Goal: Complete application form

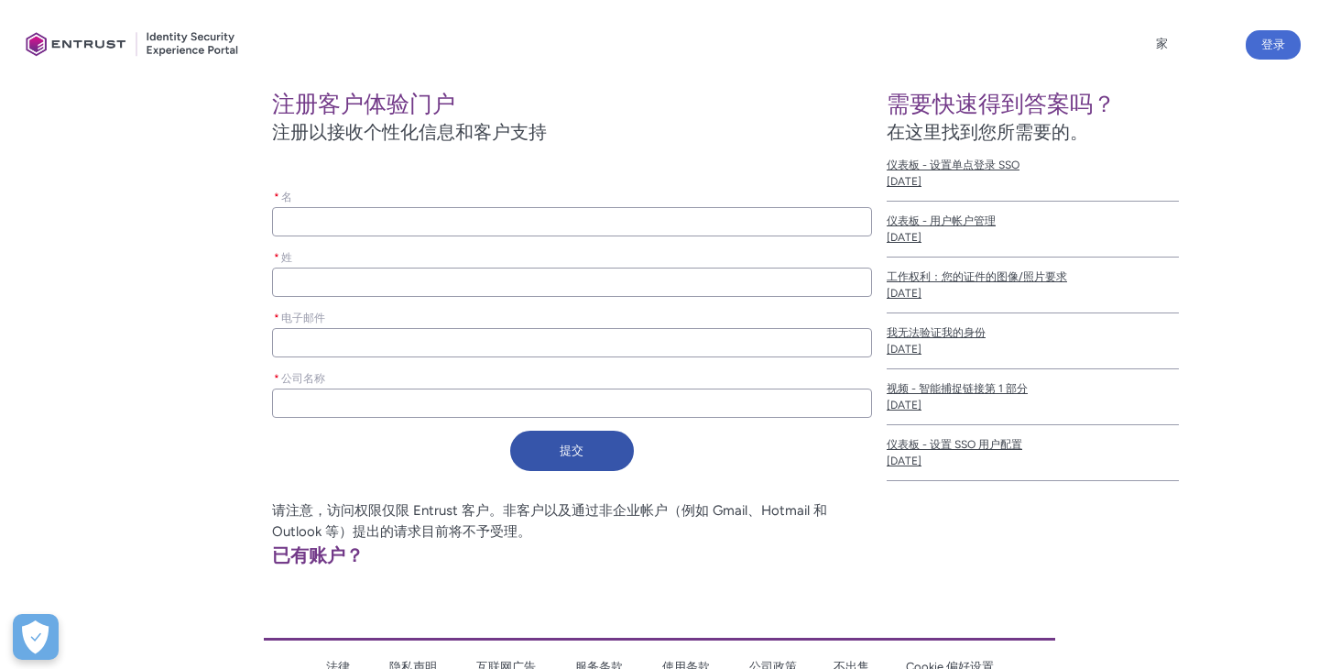
scroll to position [334, 0]
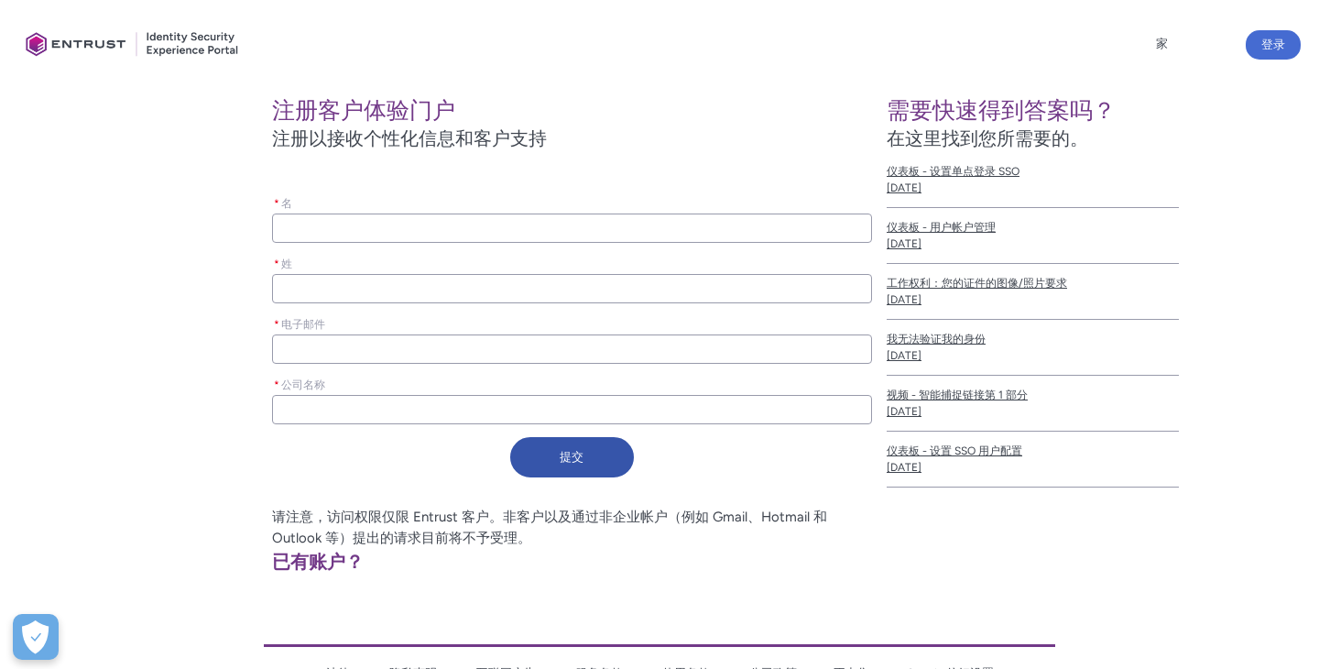
click at [455, 233] on input "* 名" at bounding box center [572, 227] width 600 height 29
type lightning-primitive-input-simple "c"
type input "c"
type lightning-primitive-input-simple "cu"
type input "cu"
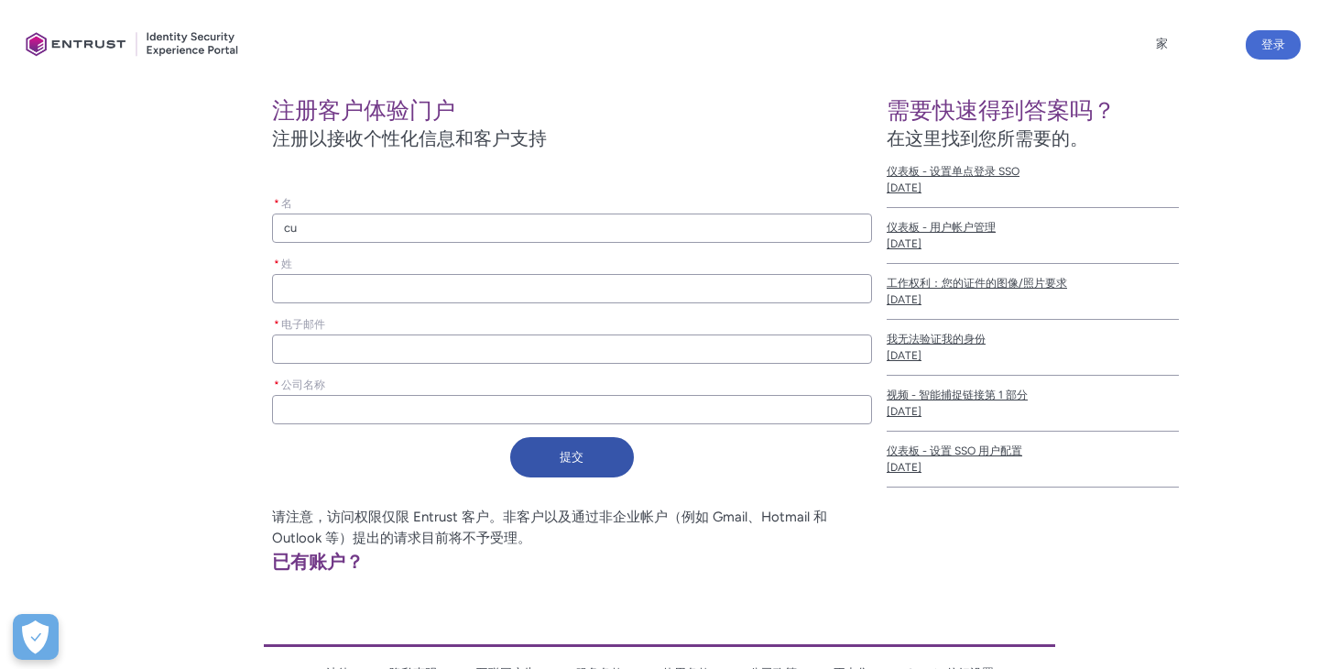
type lightning-primitive-input-simple "cu r"
type input "cu r"
type lightning-primitive-input-simple "cu rr"
type input "cu rr"
type lightning-primitive-input-simple "curry"
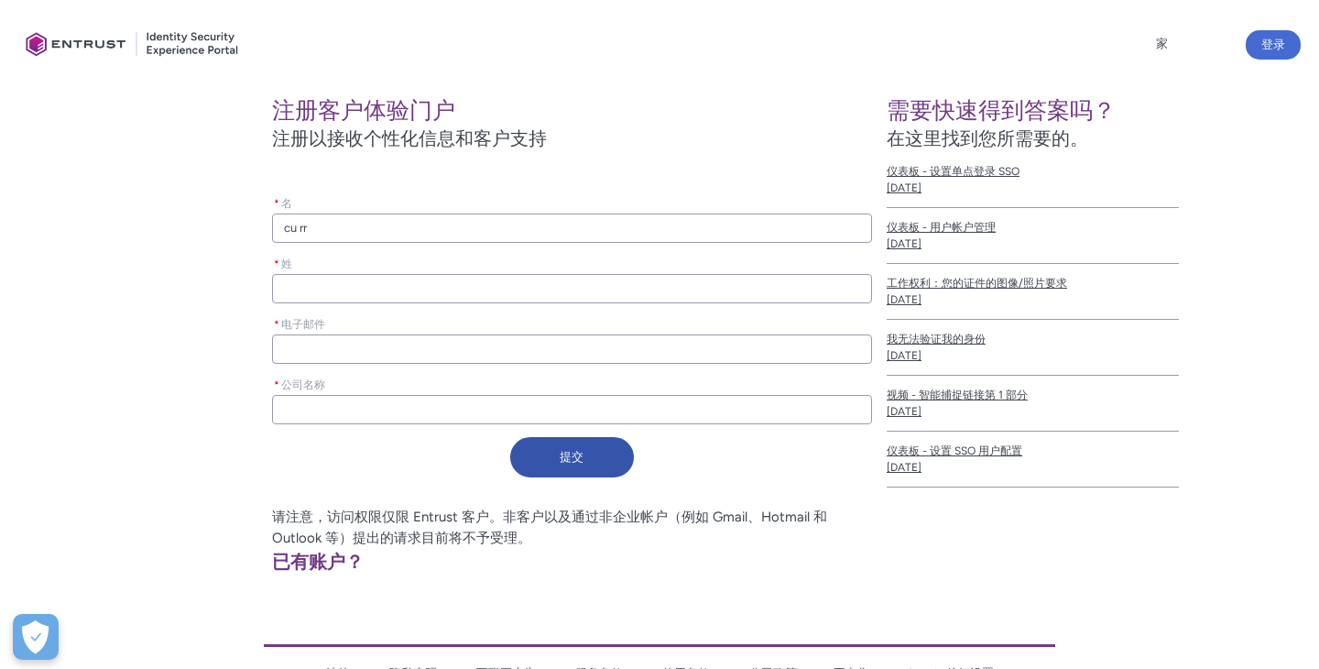
type input "curry"
click at [410, 295] on input "* 姓" at bounding box center [572, 288] width 600 height 29
type lightning-primitive-input-simple "c"
type input "c"
type lightning-primitive-input-simple "c h"
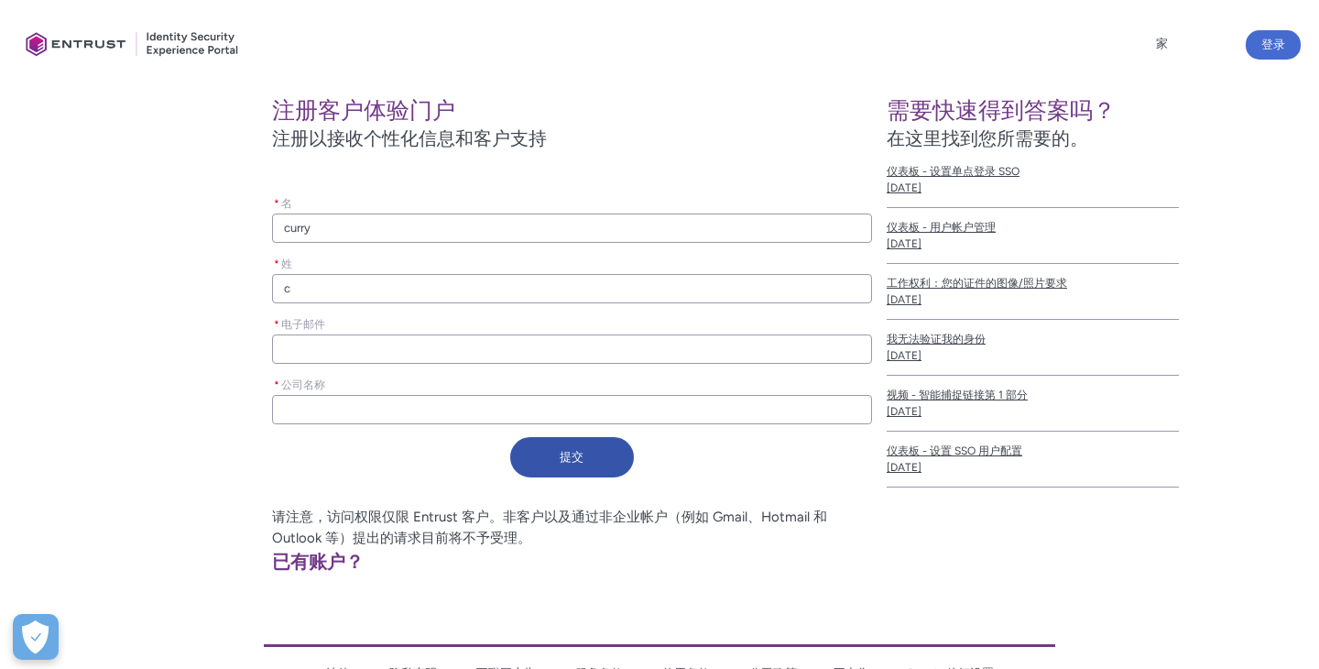
type input "c h"
type lightning-primitive-input-simple "che"
type input "che"
type lightning-primitive-input-simple "[PERSON_NAME]"
type input "[PERSON_NAME]"
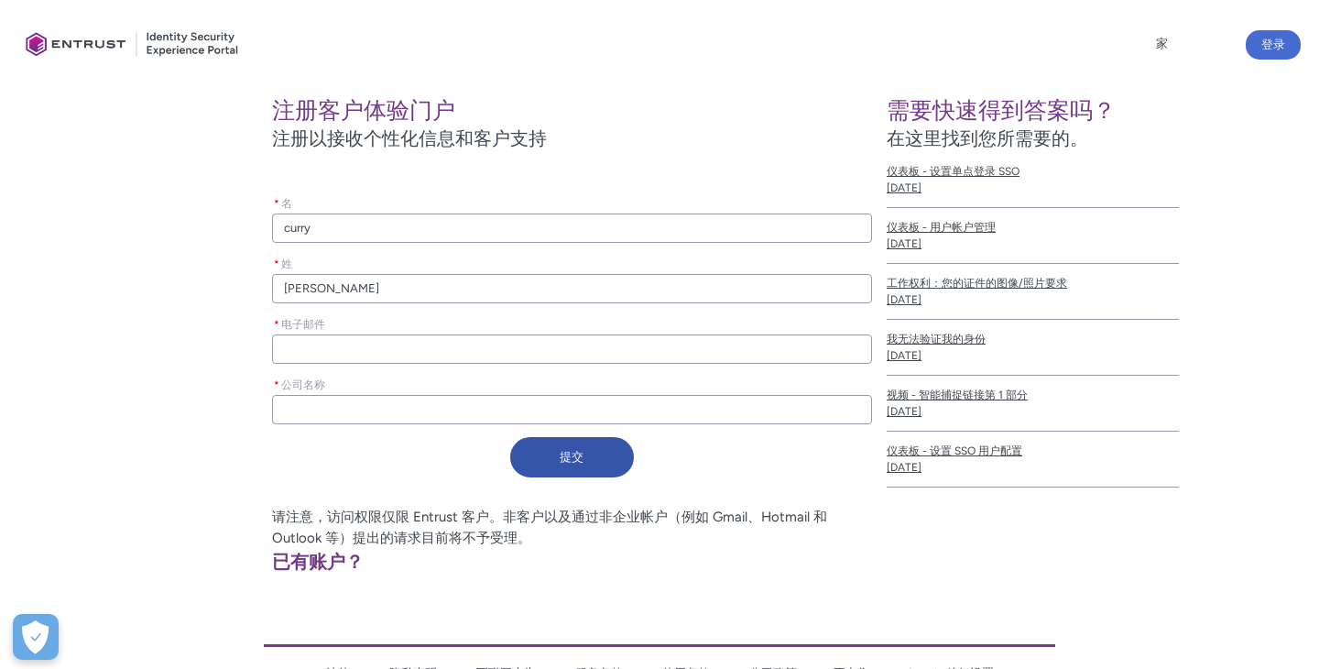
click at [337, 352] on input "* 电子邮件" at bounding box center [572, 348] width 600 height 29
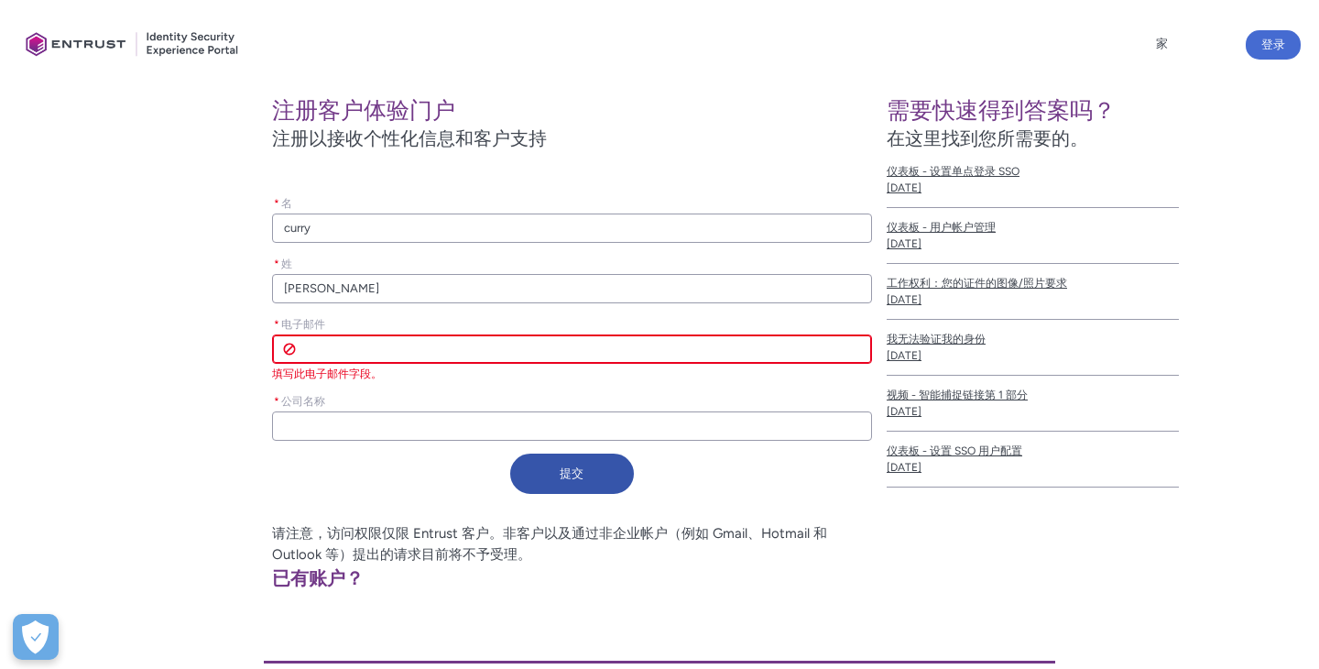
paste input "[EMAIL_ADDRESS][DOMAIN_NAME]"
type lightning-primitive-input-simple "[EMAIL_ADDRESS][DOMAIN_NAME]"
type input "[EMAIL_ADDRESS][DOMAIN_NAME]"
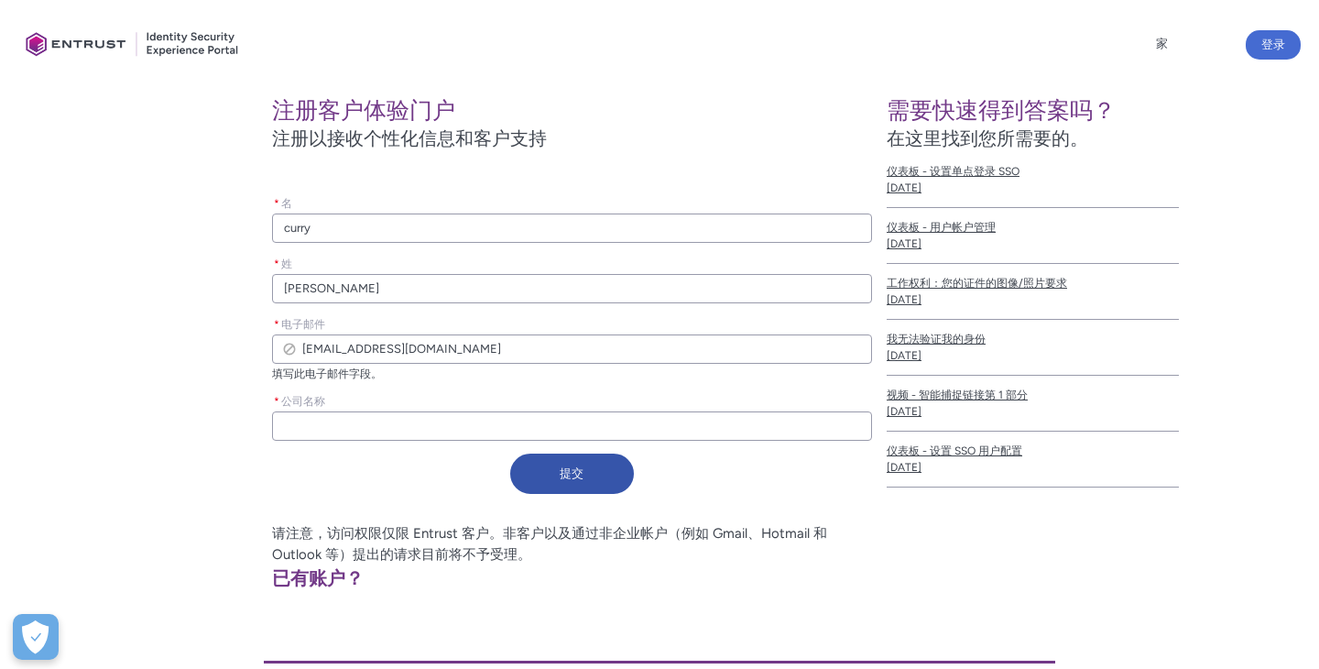
click at [366, 421] on input "* 公司名称" at bounding box center [572, 425] width 600 height 29
type lightning-primitive-input-simple "q"
type input "q"
type lightning-primitive-input-simple "q q"
type input "q q"
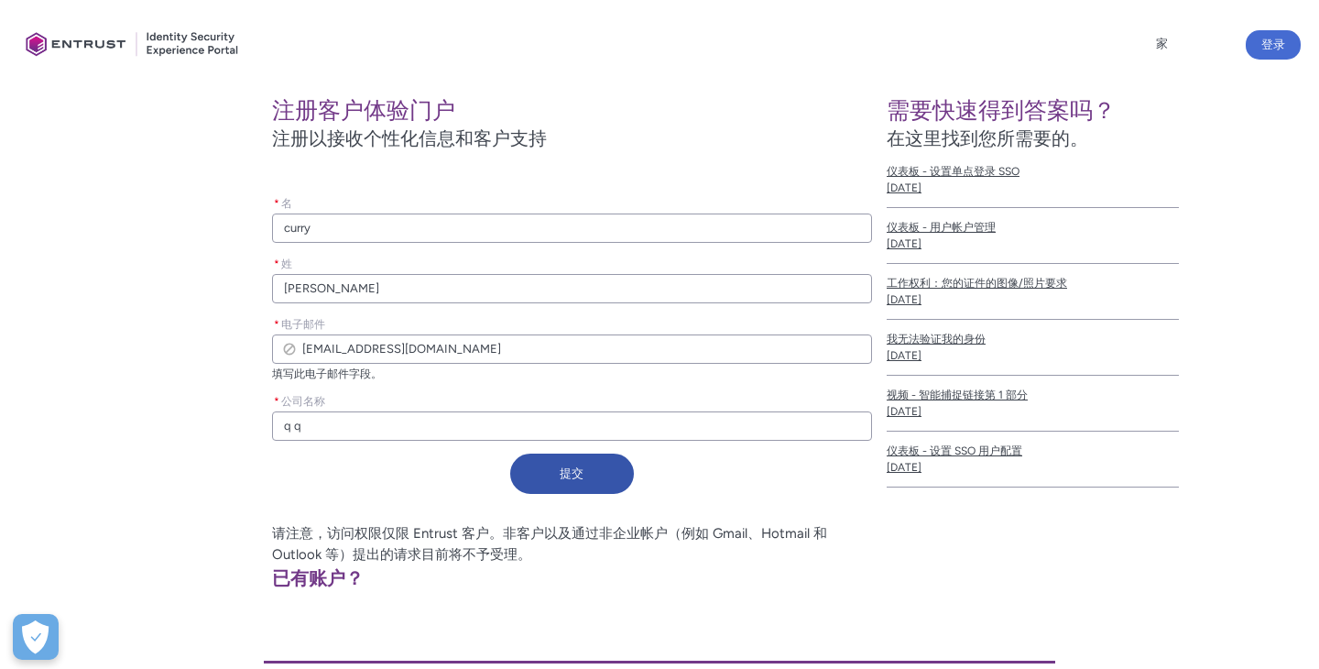
type lightning-primitive-input-simple "q q p"
type input "q q p"
type lightning-primitive-input-simple "q q p k"
type input "q q p k"
type lightning-primitive-input-simple "qqpk"
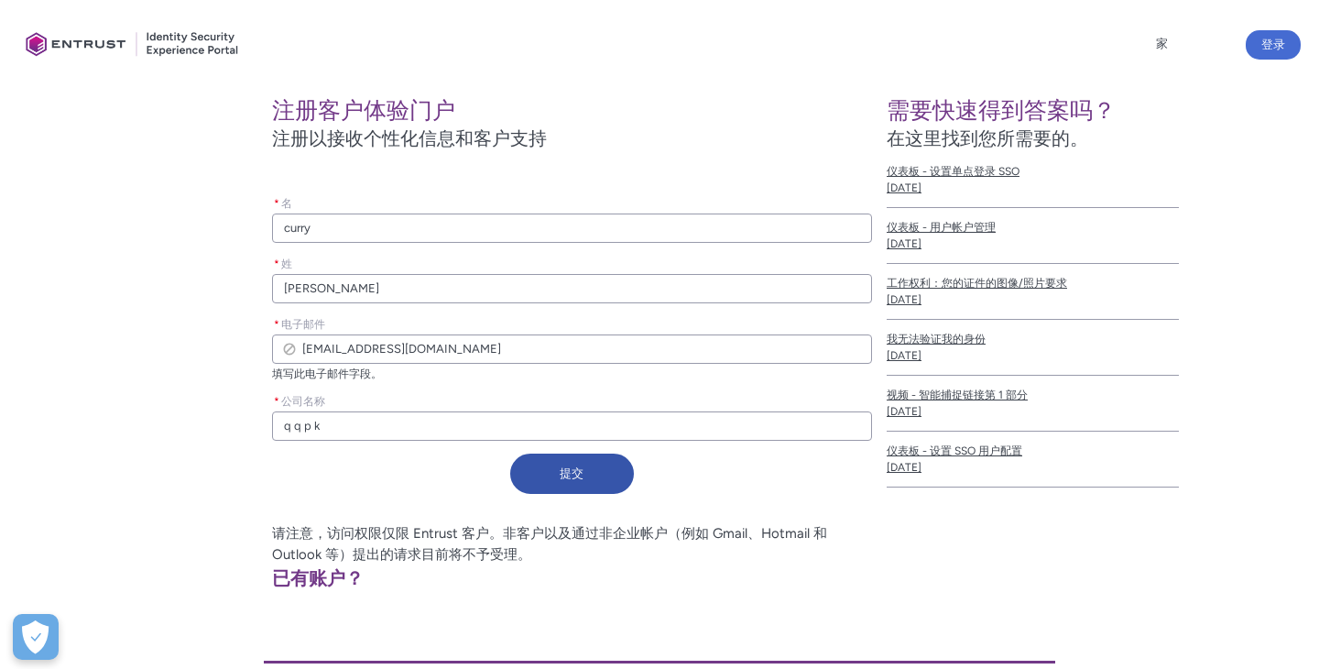
type input "qqpk"
click at [583, 471] on font "提交" at bounding box center [572, 473] width 24 height 14
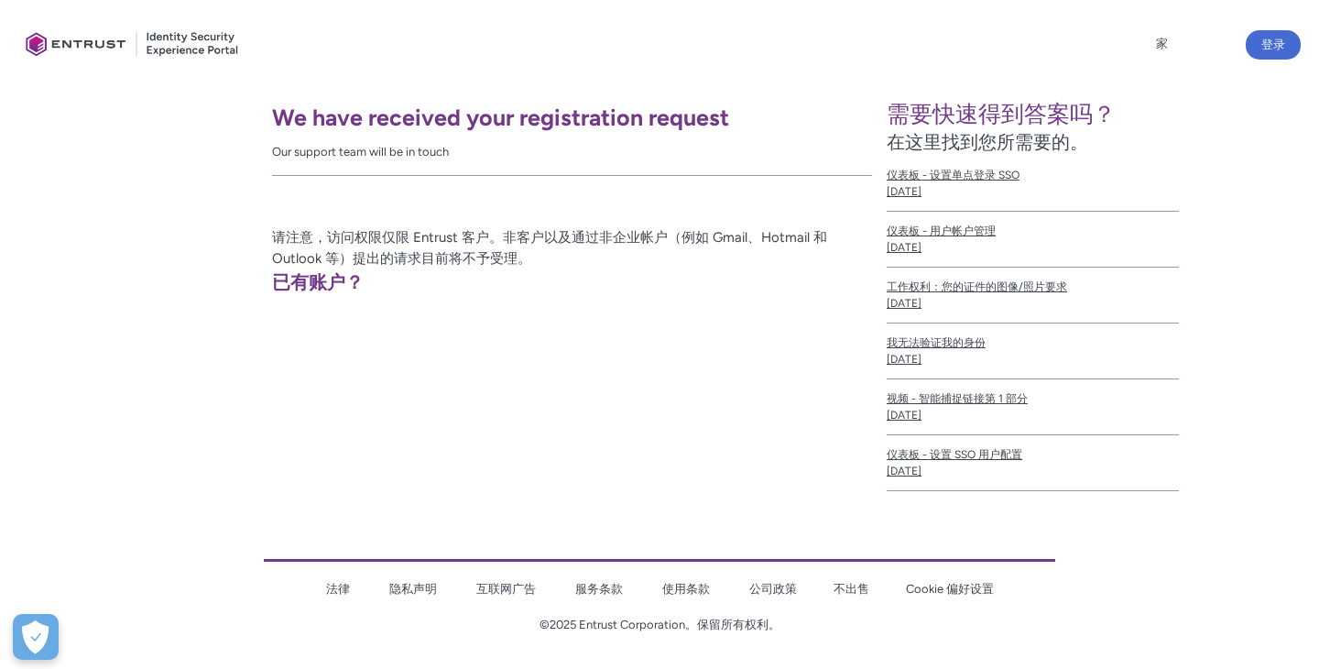
scroll to position [331, 0]
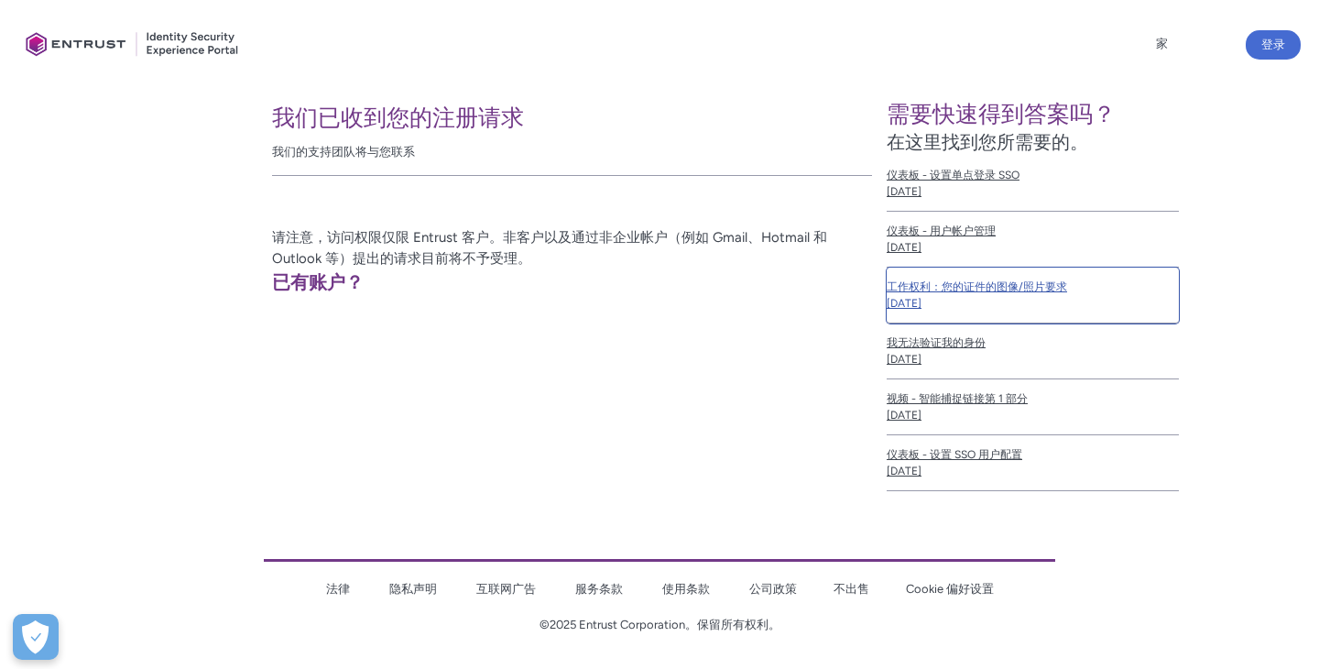
click at [991, 292] on font "工作权利：您的证件的图像/照片要求" at bounding box center [977, 286] width 180 height 13
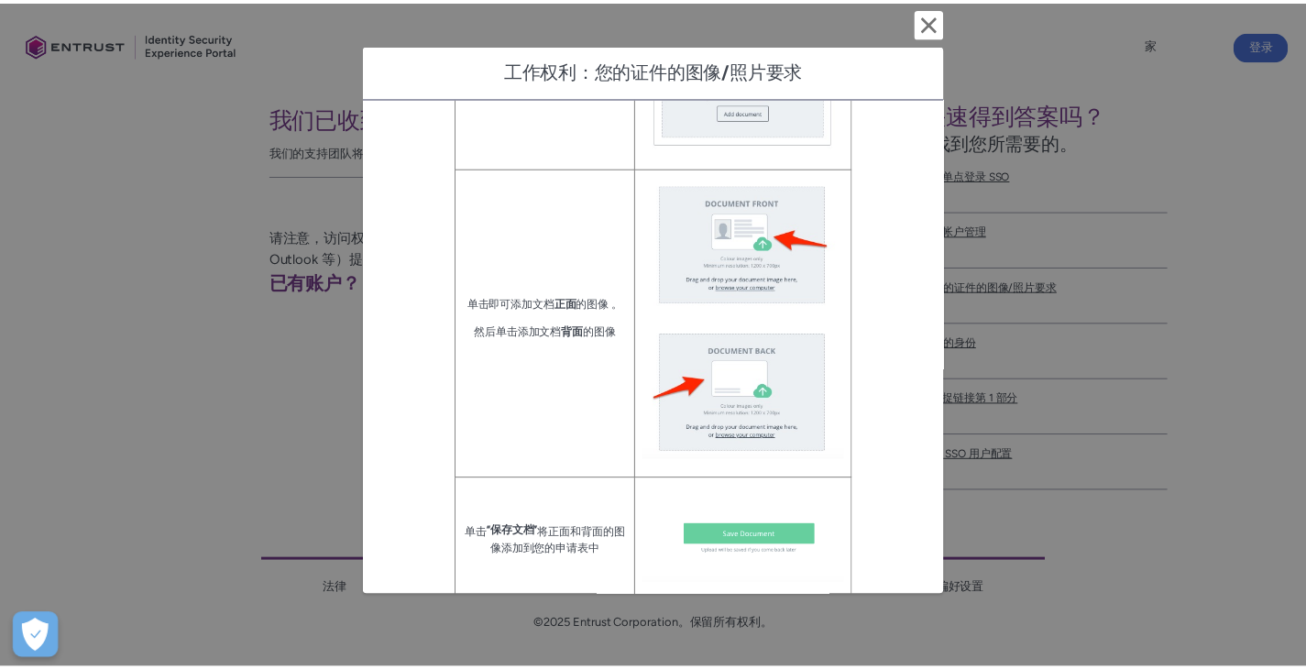
scroll to position [7987, 0]
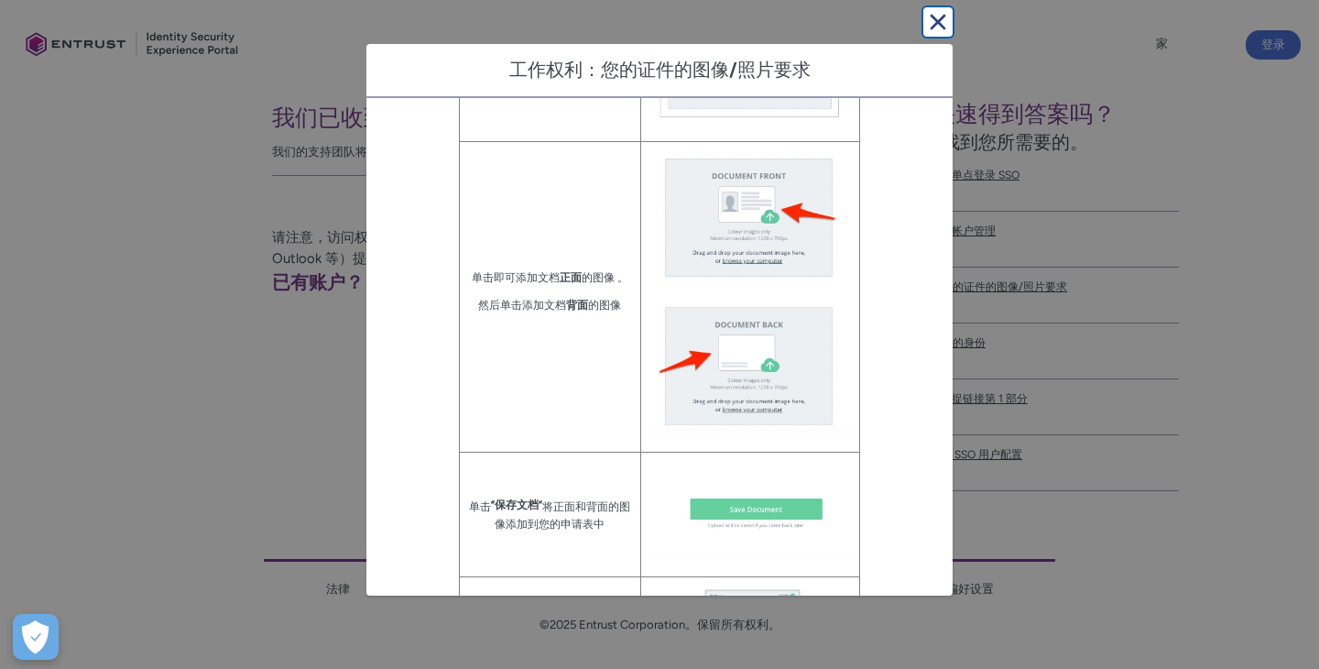
click at [933, 16] on lightning-primitive-icon "button" at bounding box center [938, 22] width 22 height 22
